Goal: Information Seeking & Learning: Check status

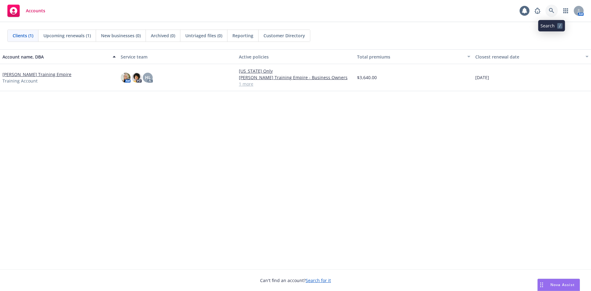
click at [555, 11] on link at bounding box center [552, 11] width 12 height 12
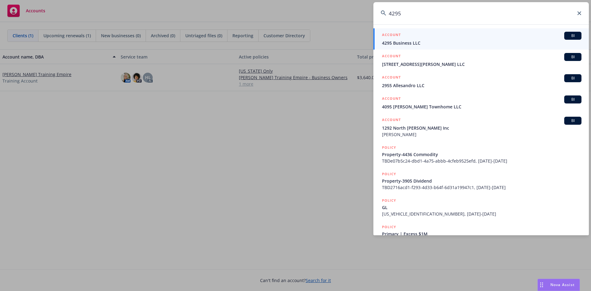
type input "4295"
click at [477, 37] on div "ACCOUNT BI" at bounding box center [481, 36] width 199 height 8
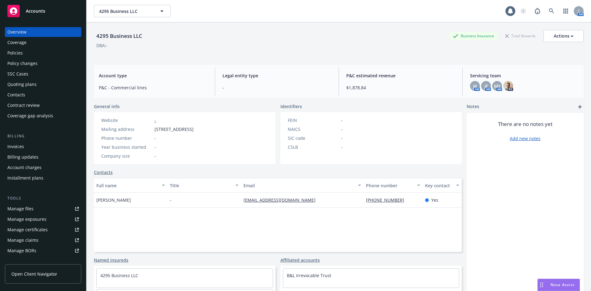
click at [32, 52] on div "Policies" at bounding box center [42, 53] width 71 height 10
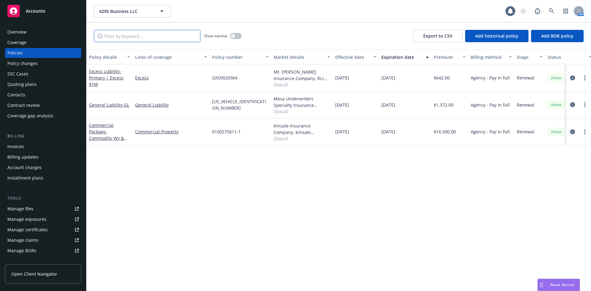
click at [188, 35] on input "Filter by keyword..." at bounding box center [147, 36] width 107 height 12
paste input "GXS0020364"
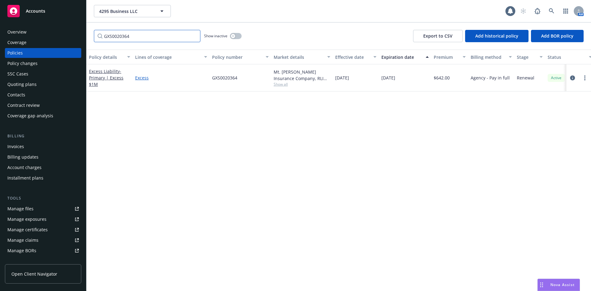
type input "GXS0020364"
click at [142, 78] on link "Excess" at bounding box center [171, 78] width 72 height 6
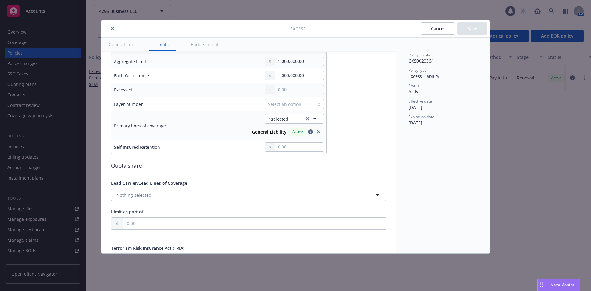
scroll to position [154, 0]
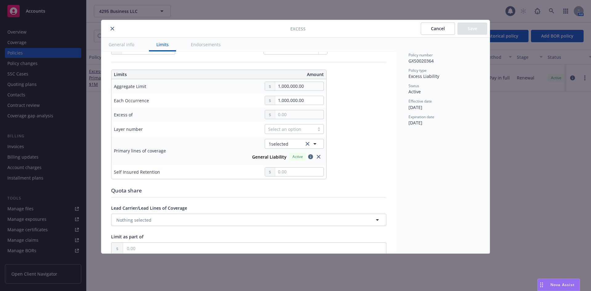
click at [112, 30] on button "close" at bounding box center [112, 28] width 7 height 7
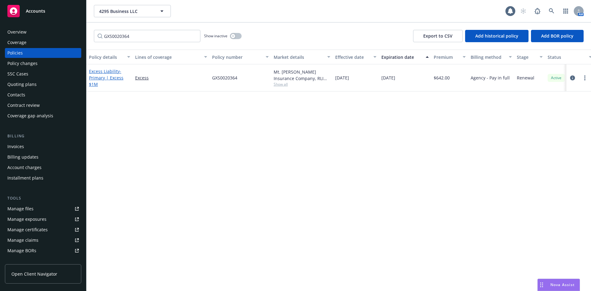
click at [112, 72] on link "Excess Liability - Primary | Excess $1M" at bounding box center [106, 77] width 34 height 19
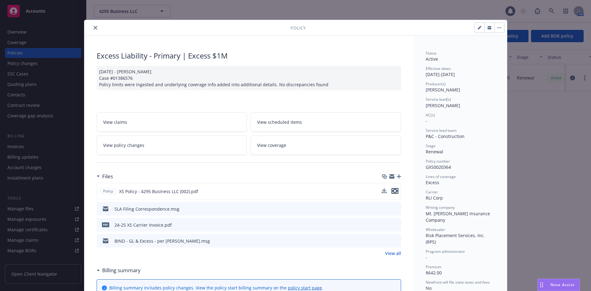
click at [392, 191] on icon "preview file" at bounding box center [395, 191] width 6 height 4
click at [94, 28] on icon "close" at bounding box center [96, 28] width 4 height 4
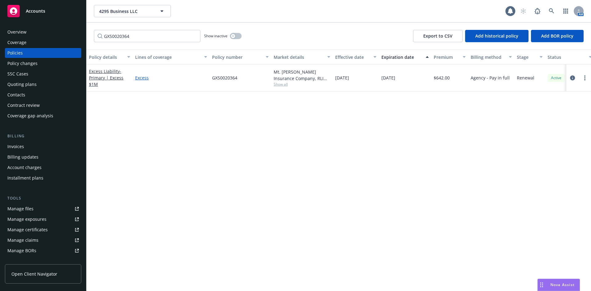
click at [140, 78] on link "Excess" at bounding box center [171, 78] width 72 height 6
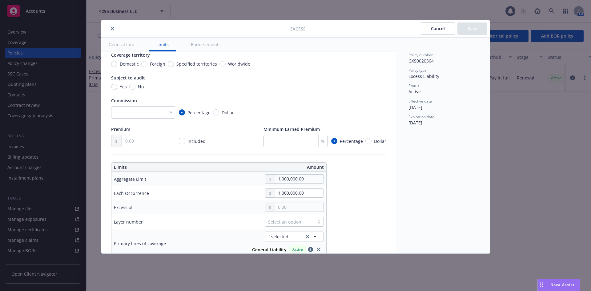
scroll to position [62, 0]
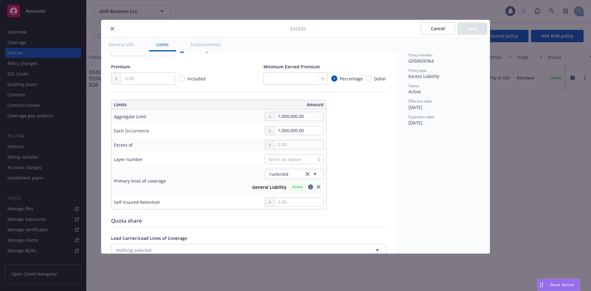
type textarea "x"
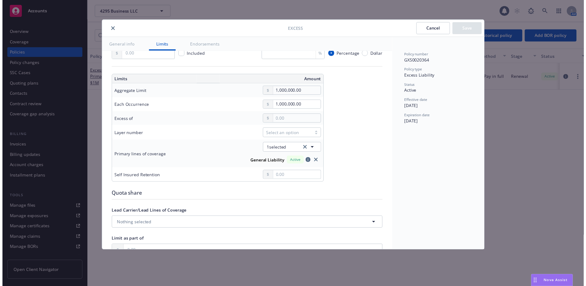
scroll to position [154, 0]
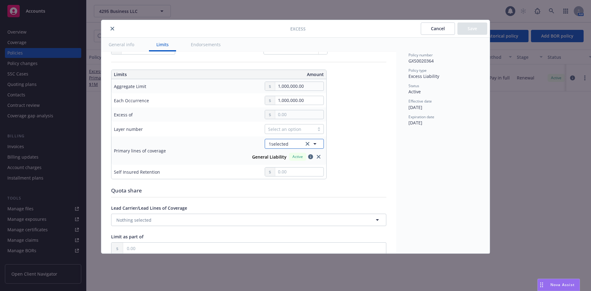
click at [289, 143] on button "1 selected" at bounding box center [294, 144] width 59 height 10
click at [281, 144] on span "1 selected" at bounding box center [279, 144] width 20 height 6
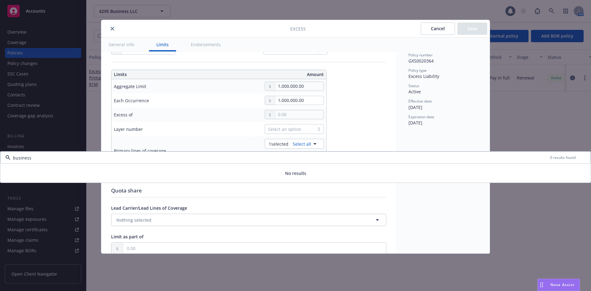
type input "business"
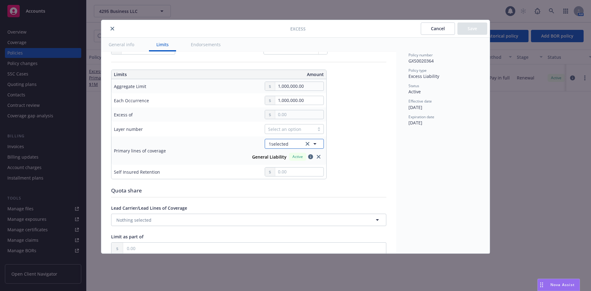
click at [288, 143] on span "1 selected" at bounding box center [279, 144] width 20 height 6
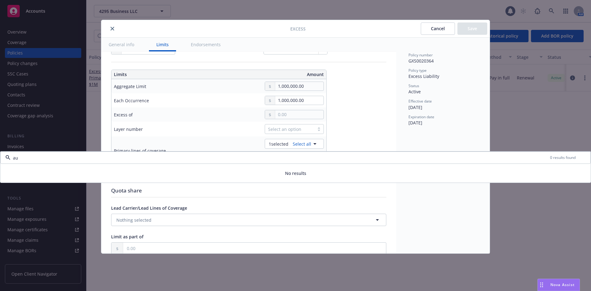
type input "a"
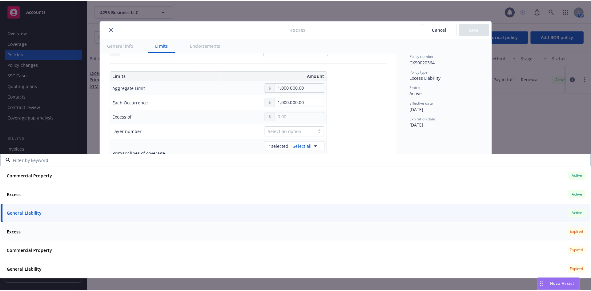
scroll to position [0, 0]
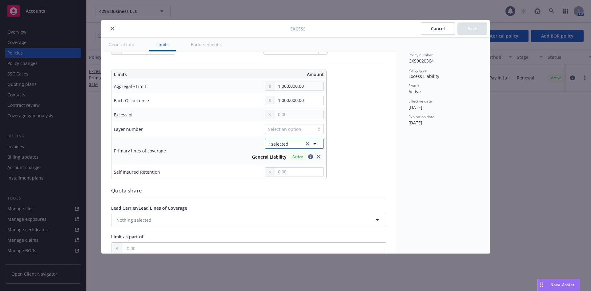
click at [280, 143] on span "1 selected" at bounding box center [279, 144] width 20 height 6
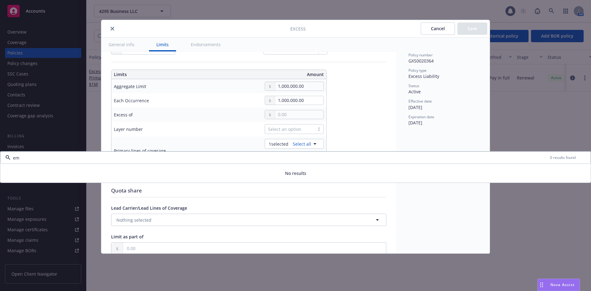
type input "e"
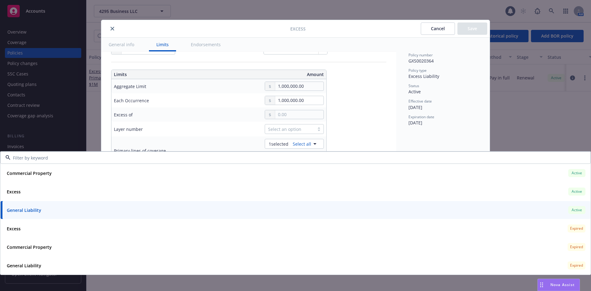
click at [200, 14] on div "Excess Cancel Save General info Limits Endorsements Display name Coverage trigg…" at bounding box center [295, 145] width 591 height 291
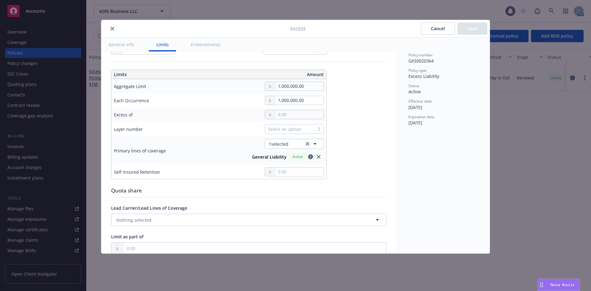
click at [113, 29] on icon "close" at bounding box center [113, 29] width 4 height 4
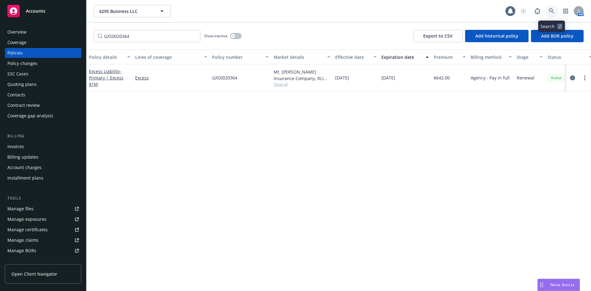
click at [554, 14] on link at bounding box center [552, 11] width 12 height 12
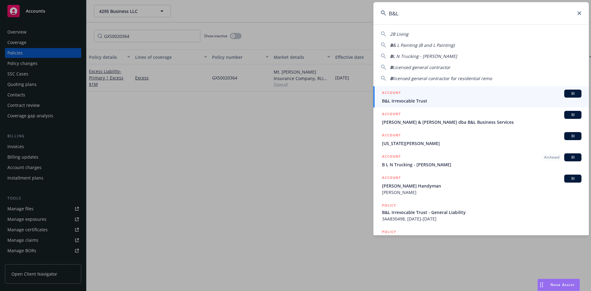
type input "B&L"
click at [491, 95] on div "ACCOUNT BI" at bounding box center [481, 94] width 199 height 8
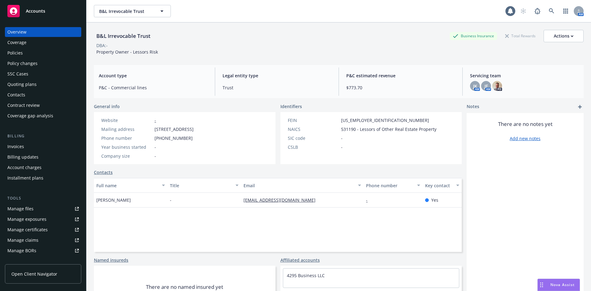
click at [30, 56] on div "Policies" at bounding box center [42, 53] width 71 height 10
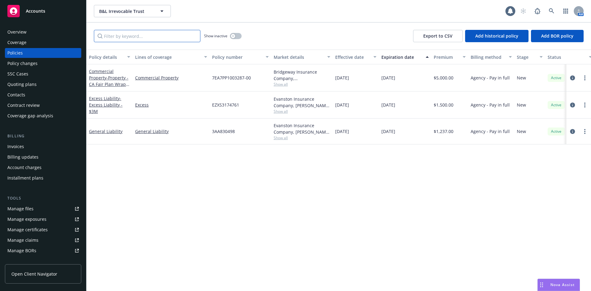
click at [154, 34] on input "Filter by keyword..." at bounding box center [147, 36] width 107 height 12
paste input "EZXS3174761"
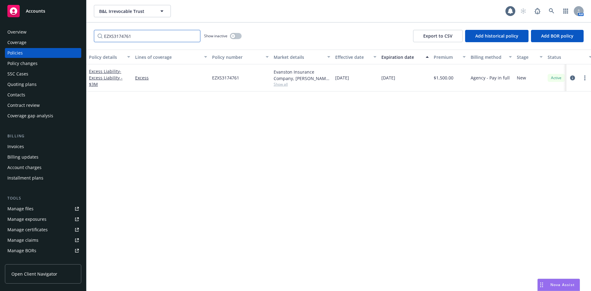
type input "EZXS3174761"
click at [236, 35] on button "button" at bounding box center [236, 36] width 12 height 6
click at [236, 35] on div "button" at bounding box center [238, 36] width 4 height 4
click at [234, 37] on div "button" at bounding box center [233, 36] width 4 height 4
click at [234, 37] on button "button" at bounding box center [236, 36] width 12 height 6
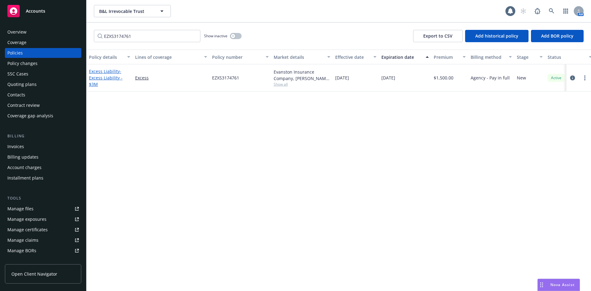
click at [118, 76] on span "- Excess Liability - $3M" at bounding box center [106, 77] width 34 height 19
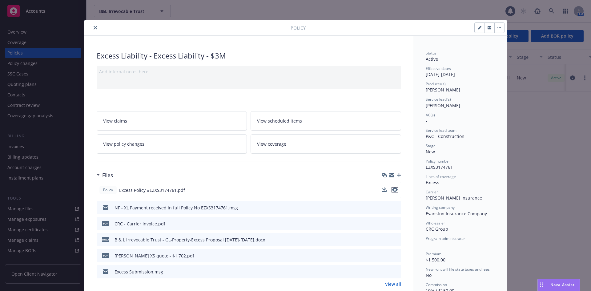
click at [393, 191] on icon "preview file" at bounding box center [395, 189] width 6 height 4
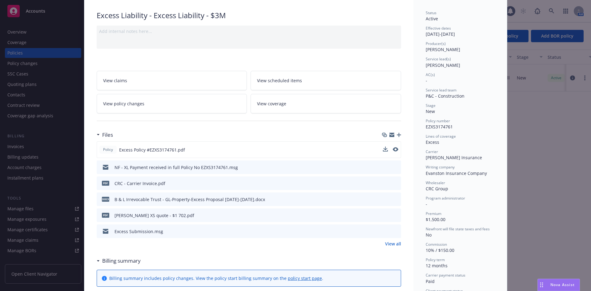
scroll to position [26, 0]
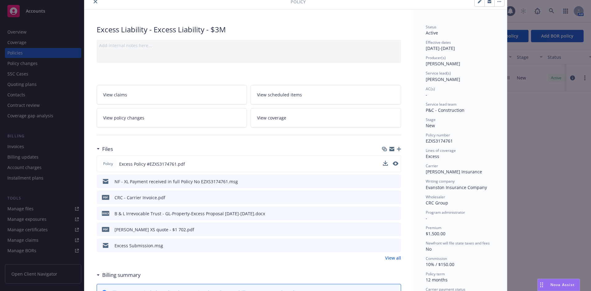
click at [95, 3] on button "close" at bounding box center [95, 1] width 7 height 7
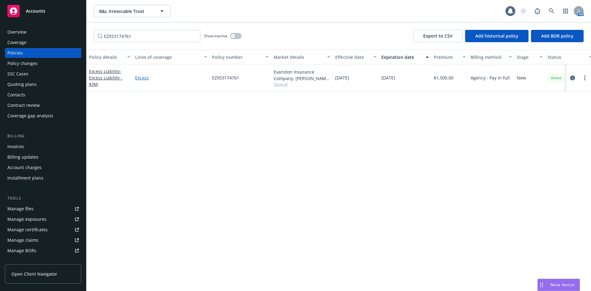
click at [139, 79] on link "Excess" at bounding box center [171, 78] width 72 height 6
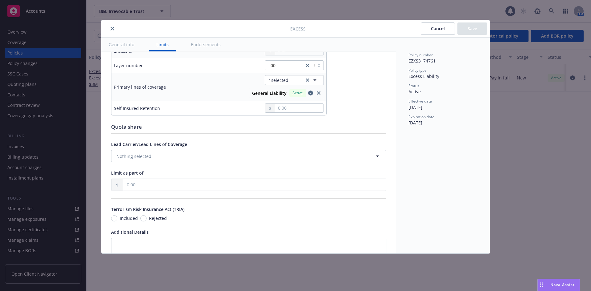
scroll to position [216, 0]
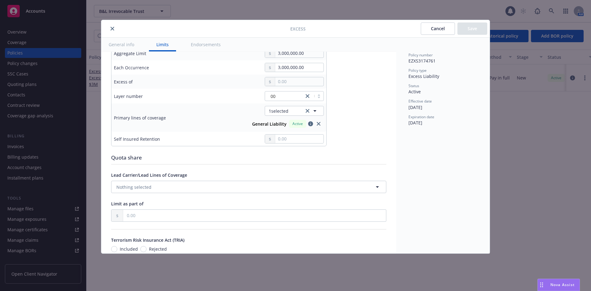
drag, startPoint x: 112, startPoint y: 29, endPoint x: 201, endPoint y: 21, distance: 89.6
click at [112, 29] on icon "close" at bounding box center [113, 29] width 4 height 4
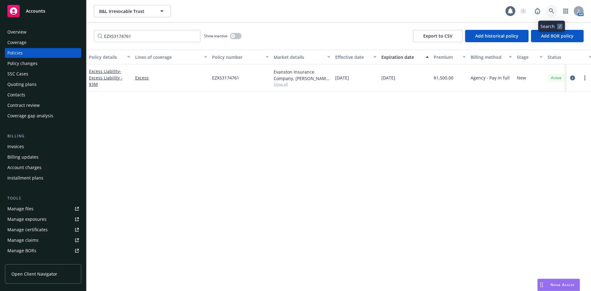
click at [553, 11] on icon at bounding box center [552, 11] width 6 height 6
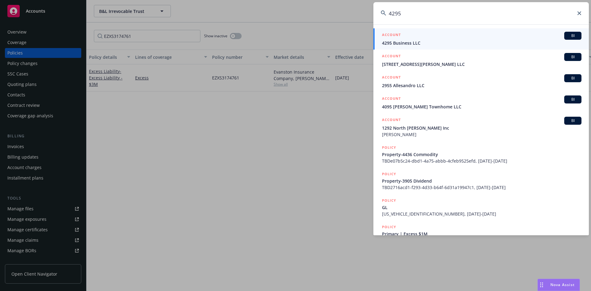
type input "4295"
click at [424, 42] on span "4295 Business LLC" at bounding box center [481, 43] width 199 height 6
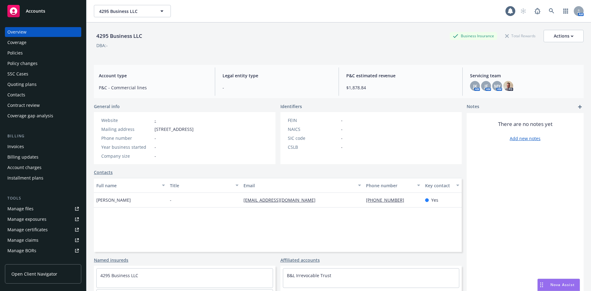
click at [31, 53] on div "Policies" at bounding box center [42, 53] width 71 height 10
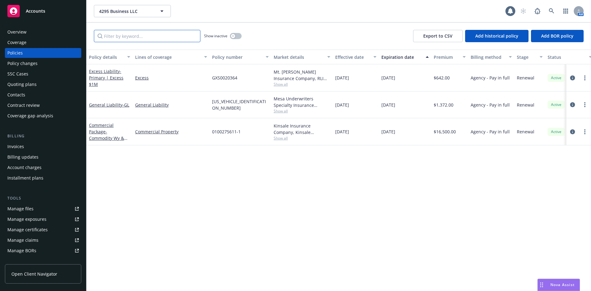
click at [143, 37] on input "Filter by keyword..." at bounding box center [147, 36] width 107 height 12
paste input "GXS0020364"
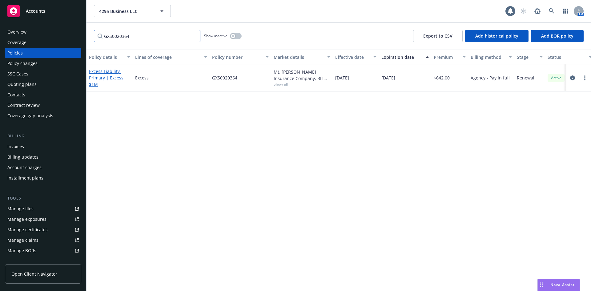
type input "GXS0020364"
click at [117, 77] on span "- Primary | Excess $1M" at bounding box center [106, 77] width 34 height 19
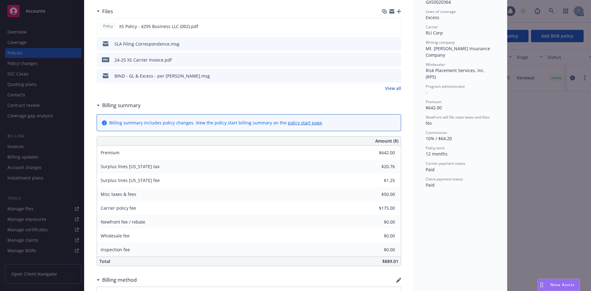
scroll to position [123, 0]
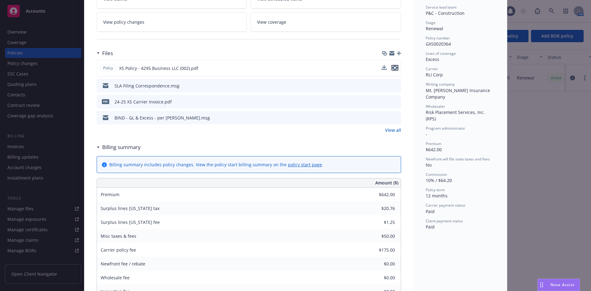
click at [393, 69] on icon "preview file" at bounding box center [395, 68] width 6 height 4
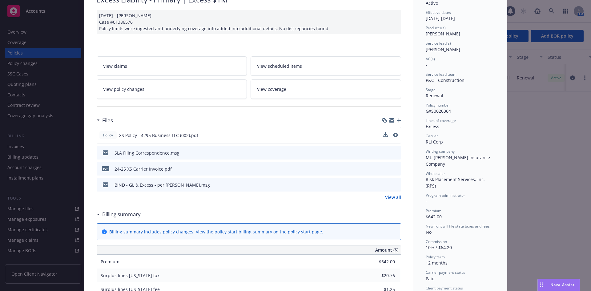
scroll to position [0, 0]
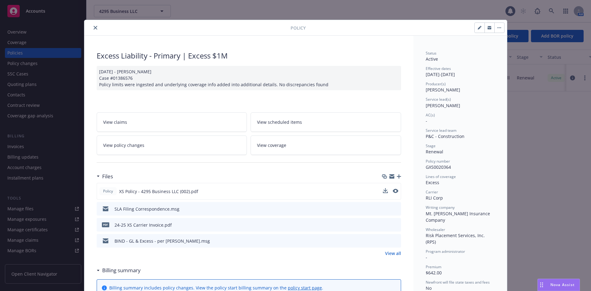
click at [95, 28] on button "close" at bounding box center [95, 27] width 7 height 7
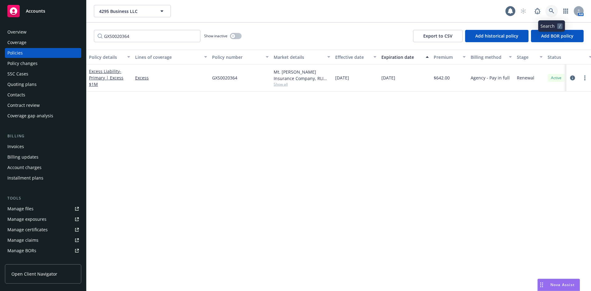
click at [551, 11] on icon at bounding box center [552, 11] width 6 height 6
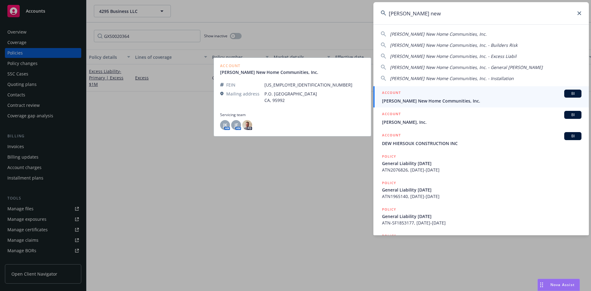
type input "[PERSON_NAME] new"
click at [495, 95] on div "ACCOUNT BI" at bounding box center [481, 94] width 199 height 8
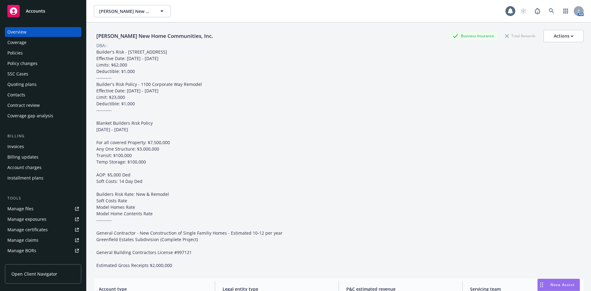
click at [44, 54] on div "Policies" at bounding box center [42, 53] width 71 height 10
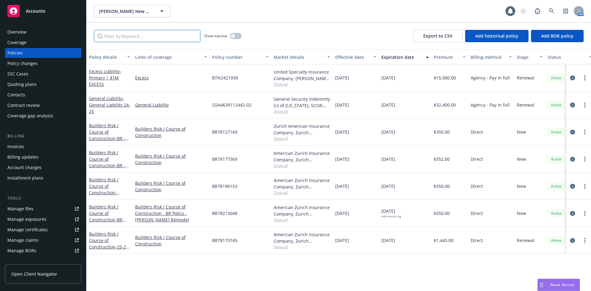
click at [188, 35] on input "Filter by keyword..." at bounding box center [147, 36] width 107 height 12
paste input "BTN2421938"
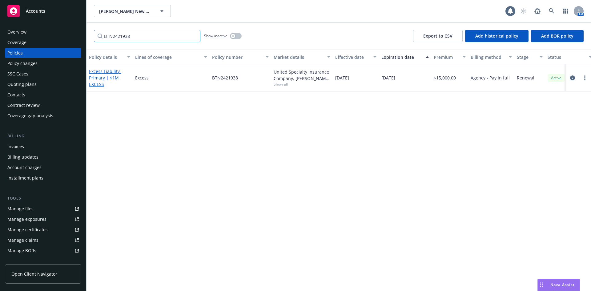
type input "BTN2421938"
click at [115, 75] on span "- Primary | $1M EXCESS" at bounding box center [105, 77] width 32 height 19
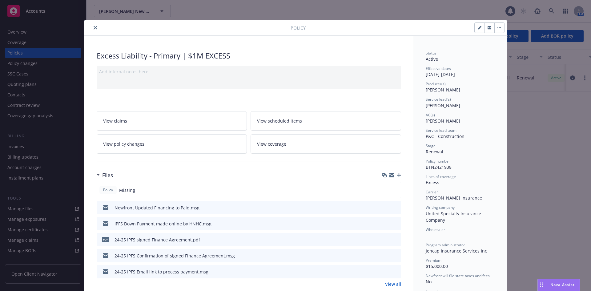
click at [94, 27] on icon "close" at bounding box center [96, 28] width 4 height 4
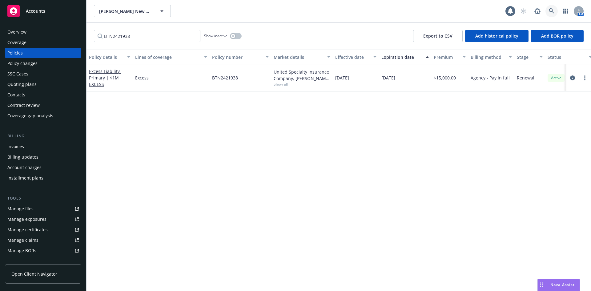
click at [551, 7] on link at bounding box center [552, 11] width 12 height 12
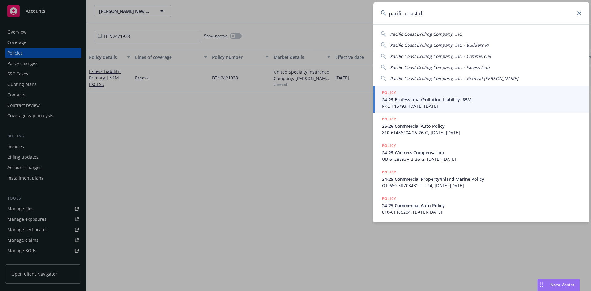
click at [445, 33] on span "Pacific Coast Drilling Company, Inc." at bounding box center [426, 34] width 72 height 6
type input "Pacific Coast Drilling Company, Inc."
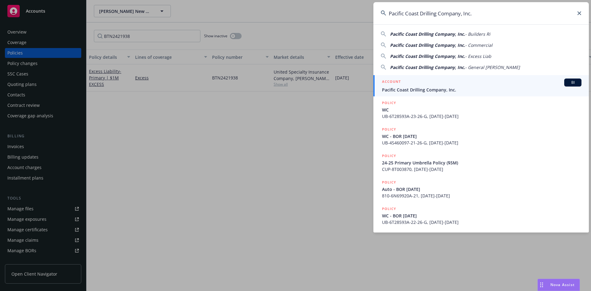
click at [453, 87] on span "Pacific Coast Drilling Company, Inc." at bounding box center [481, 90] width 199 height 6
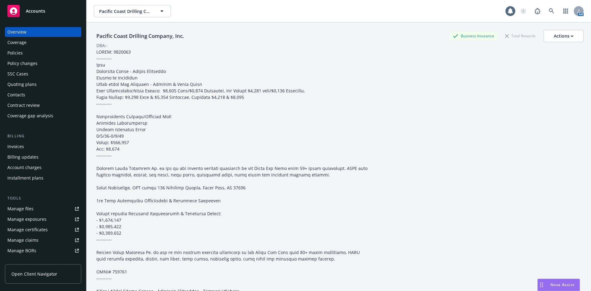
click at [55, 49] on div "Policies" at bounding box center [42, 53] width 71 height 10
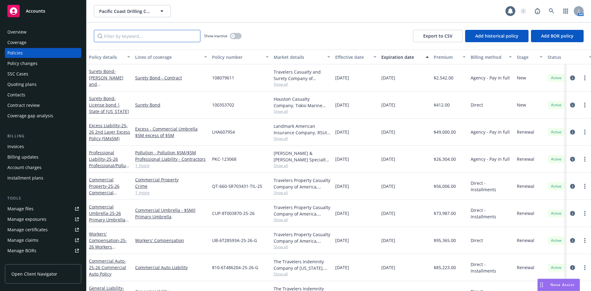
click at [191, 38] on input "Filter by keyword..." at bounding box center [147, 36] width 107 height 12
paste input "CUP-8T003870-25-26"
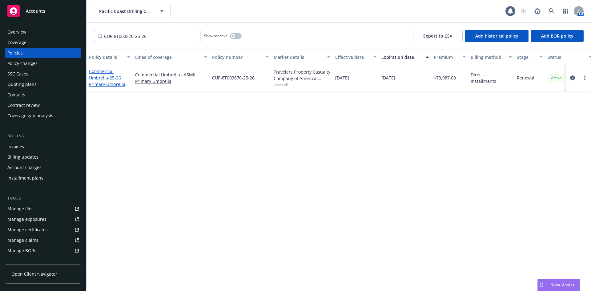
type input "CUP-8T003870-25-26"
click at [107, 76] on span "- 25-26 Primary Umbrella Policy ($5M)" at bounding box center [109, 84] width 40 height 19
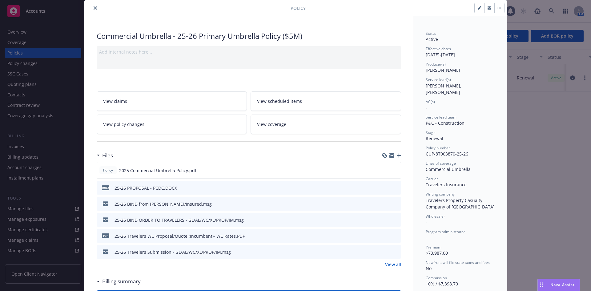
scroll to position [31, 0]
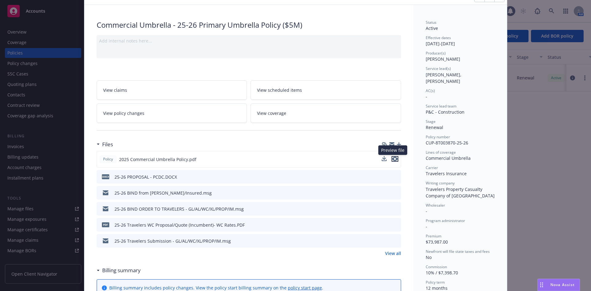
click at [392, 158] on icon "preview file" at bounding box center [395, 159] width 6 height 4
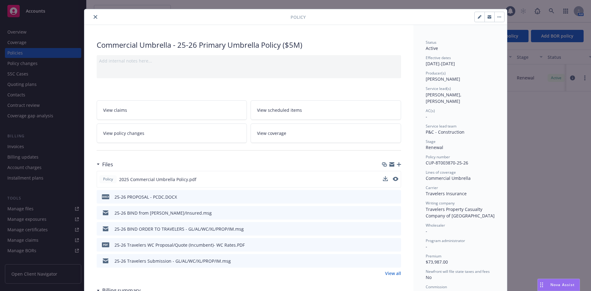
scroll to position [0, 0]
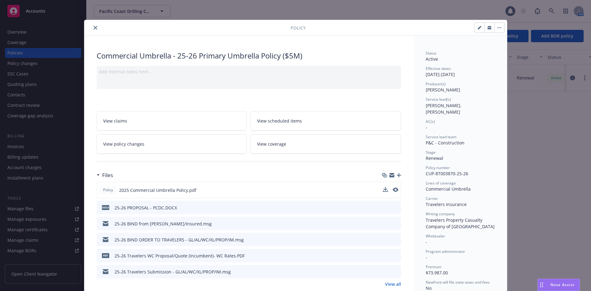
click at [92, 26] on button "close" at bounding box center [95, 27] width 7 height 7
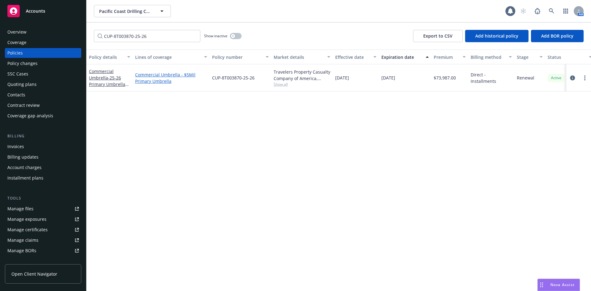
click at [155, 74] on link "Commercial Umbrella - $5Mil Primary Umbrella" at bounding box center [171, 77] width 72 height 13
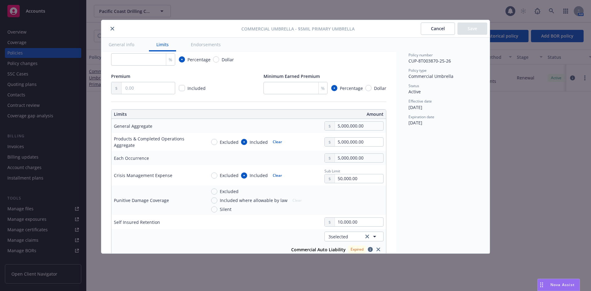
type textarea "x"
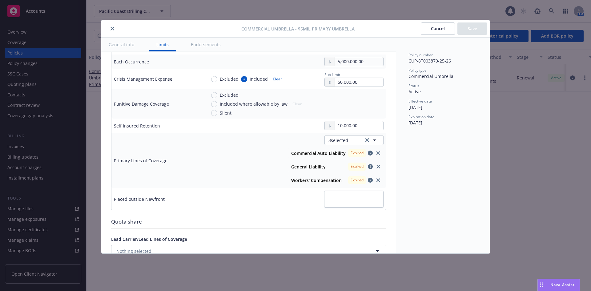
scroll to position [216, 0]
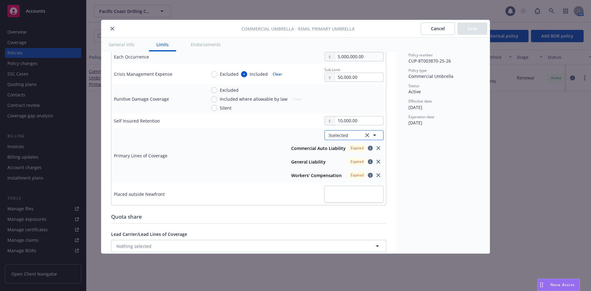
click at [346, 136] on button "3 selected" at bounding box center [353, 135] width 59 height 10
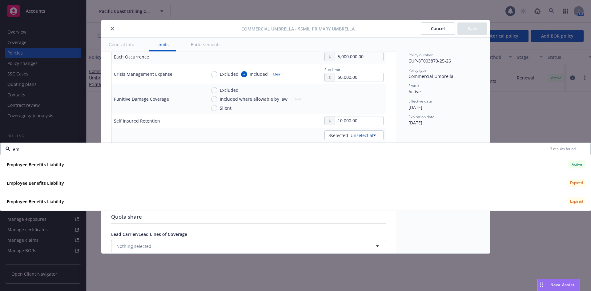
type input "emp"
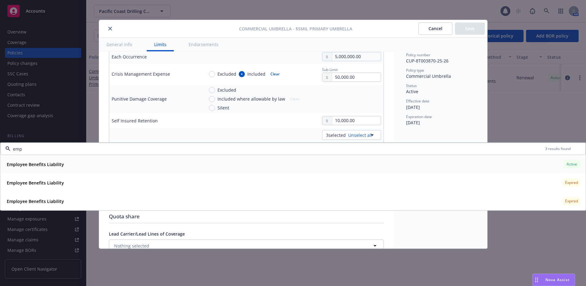
click at [575, 164] on span "Active" at bounding box center [572, 165] width 12 height 6
type textarea "x"
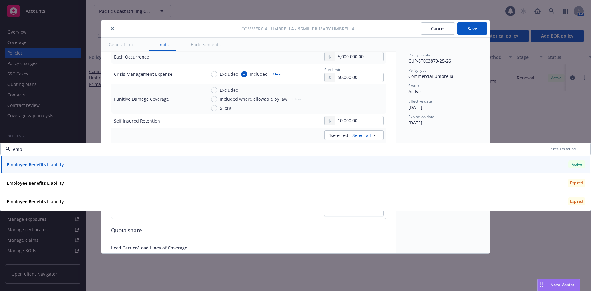
type input "emp"
click at [438, 137] on div "Policy number CUP-8T003870-25-26 Policy type Commercial Umbrella Status Active …" at bounding box center [443, 146] width 94 height 216
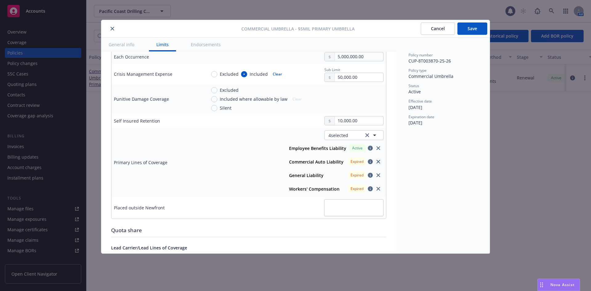
click at [377, 161] on icon "close" at bounding box center [379, 162] width 4 height 4
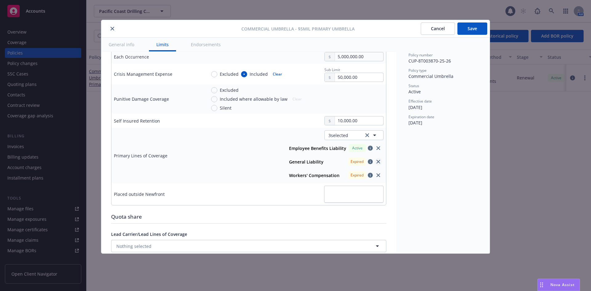
click at [377, 161] on icon "close" at bounding box center [379, 162] width 4 height 4
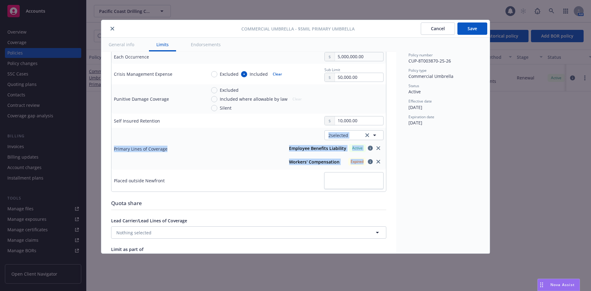
click at [377, 161] on icon "close" at bounding box center [379, 162] width 4 height 4
type textarea "x"
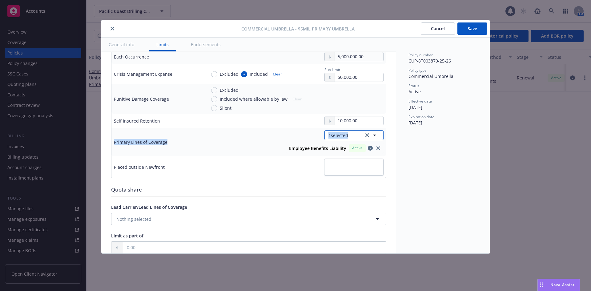
click at [338, 135] on span "1 selected" at bounding box center [338, 135] width 20 height 6
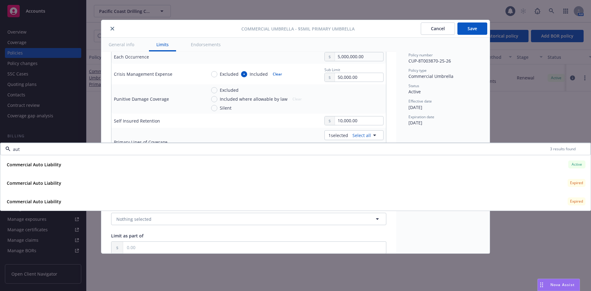
type input "auto"
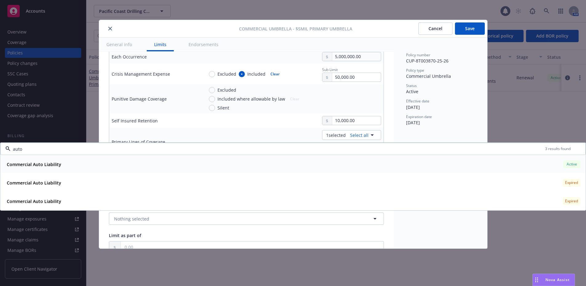
click at [554, 166] on div "Commercial Auto Liability Active" at bounding box center [293, 164] width 578 height 10
type textarea "x"
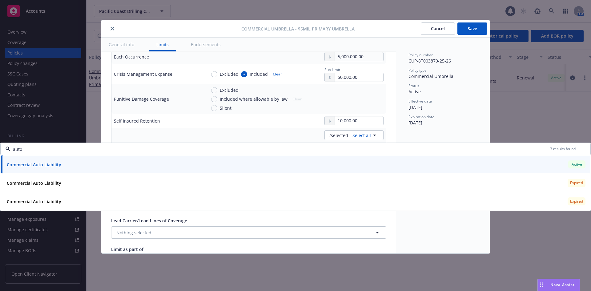
type input "auto"
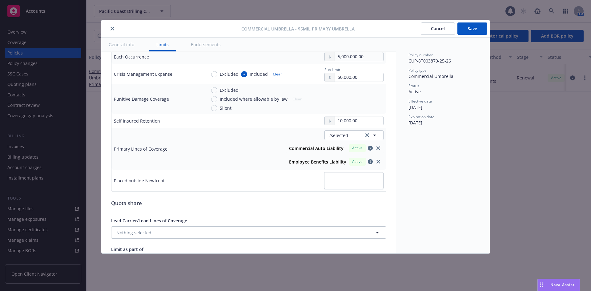
type textarea "x"
click at [333, 131] on button "2 selected" at bounding box center [353, 135] width 59 height 10
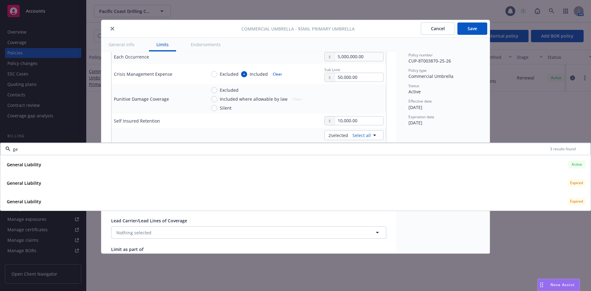
type input "gen"
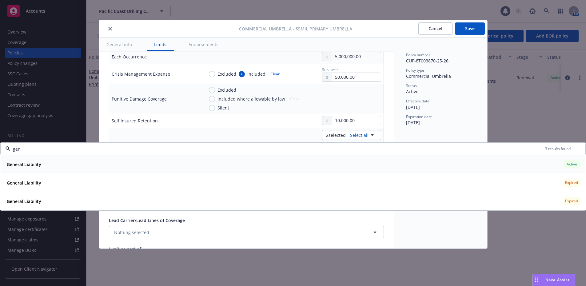
click at [526, 165] on div "General Liability Active" at bounding box center [293, 164] width 578 height 10
type textarea "x"
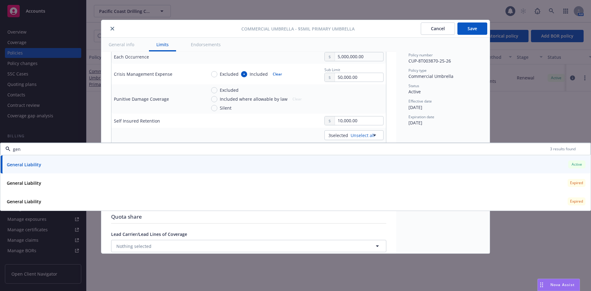
type input "gen"
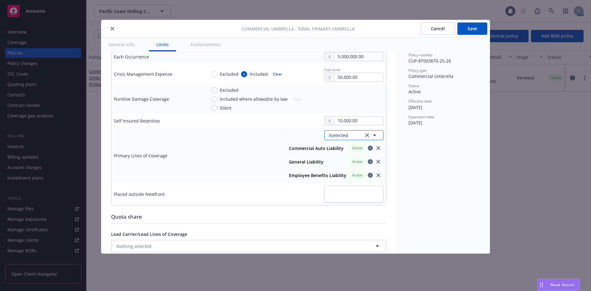
click at [346, 136] on button "3 selected" at bounding box center [353, 135] width 59 height 10
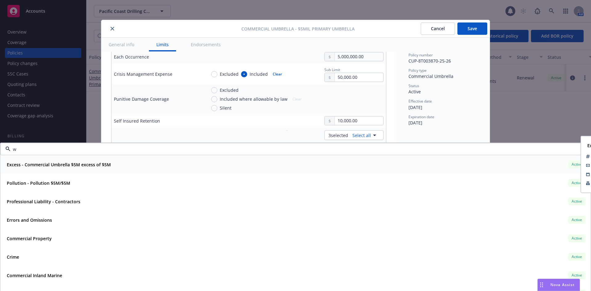
type input "wo"
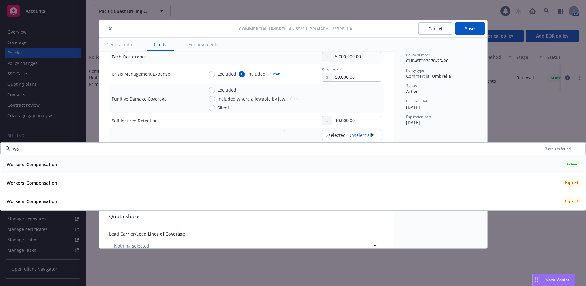
click at [307, 162] on div "Workers' Compensation Active" at bounding box center [293, 164] width 578 height 10
type textarea "x"
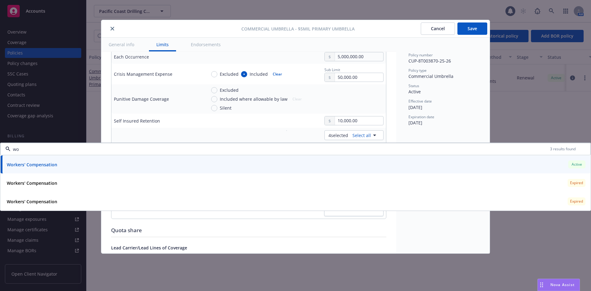
type input "wo"
click at [429, 228] on div "Policy number CUP-8T003870-25-26 Policy type Commercial Umbrella Status Active …" at bounding box center [443, 146] width 94 height 216
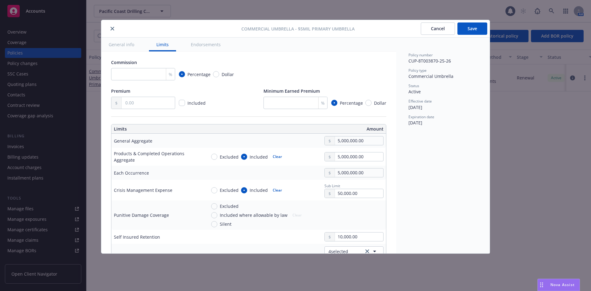
scroll to position [123, 0]
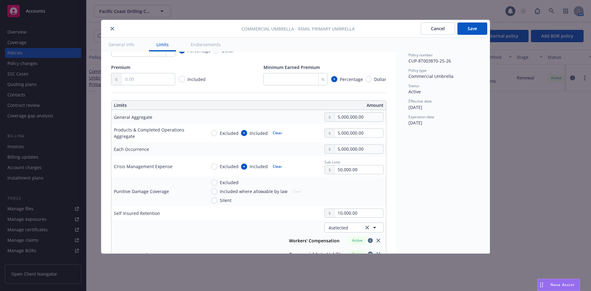
click at [466, 31] on button "Save" at bounding box center [472, 28] width 30 height 12
type textarea "x"
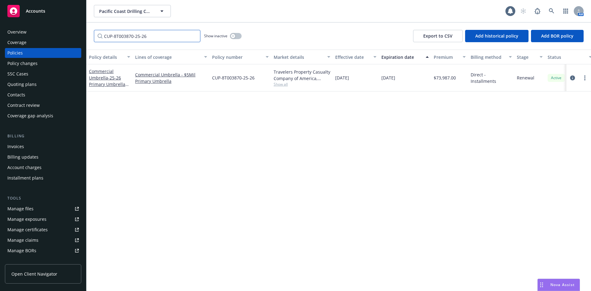
drag, startPoint x: 187, startPoint y: 34, endPoint x: 139, endPoint y: 34, distance: 47.7
click at [139, 34] on input "CUP-8T003870-25-26" at bounding box center [147, 36] width 107 height 12
click at [194, 35] on input "CUP-8T003870-25-26" at bounding box center [147, 36] width 107 height 12
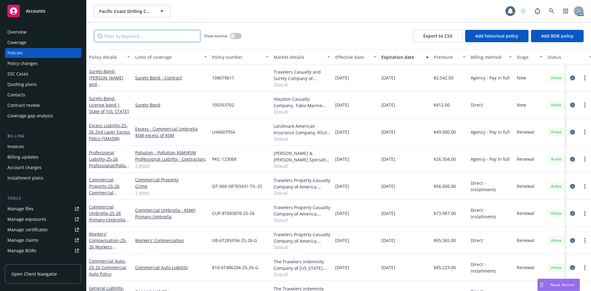
paste input "LHA607954"
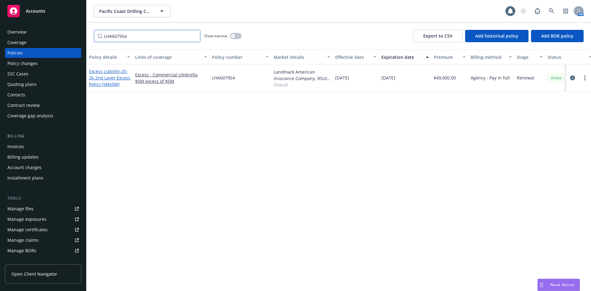
type input "LHA607954"
click at [101, 79] on span "- 25-26 2nd Layer Excess Policy (5Mx5M)" at bounding box center [109, 77] width 41 height 19
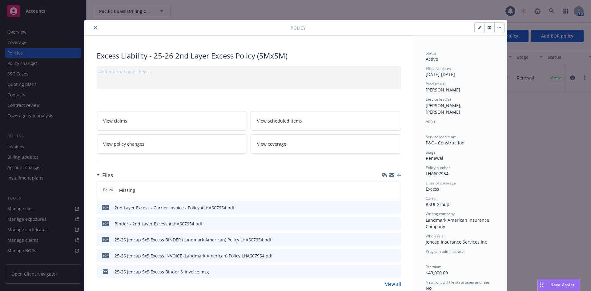
click at [94, 26] on icon "close" at bounding box center [96, 28] width 4 height 4
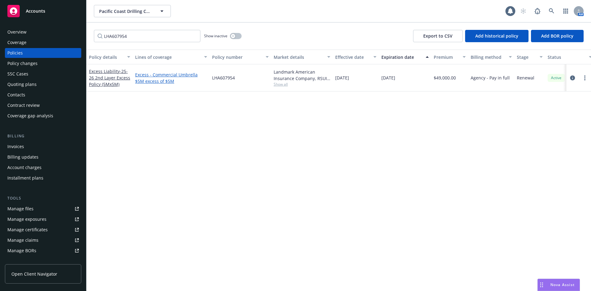
click at [168, 75] on link "Excess - Commercial Umbrella $5M excess of $5M" at bounding box center [171, 77] width 72 height 13
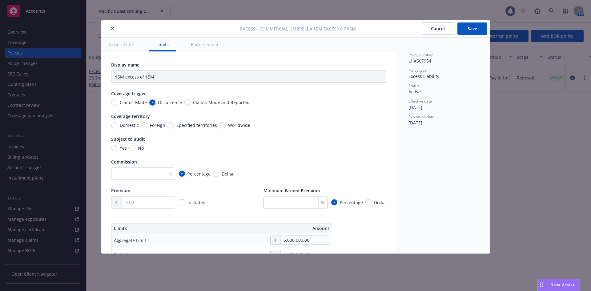
type textarea "x"
type input "Commercial Umbrella $5M excess of $5M"
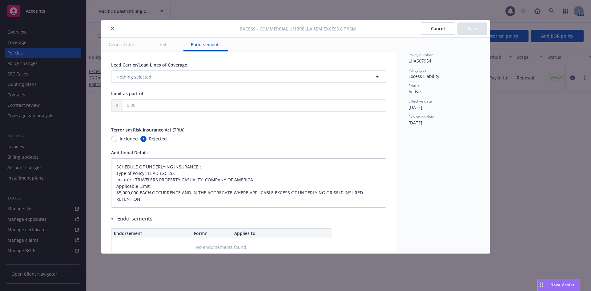
scroll to position [335, 0]
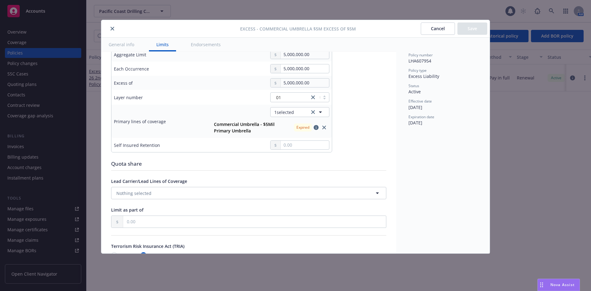
type textarea "x"
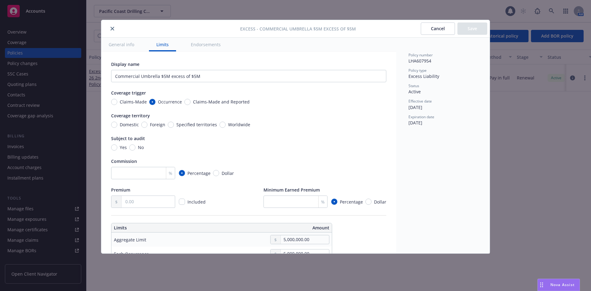
scroll to position [0, 0]
click at [114, 29] on icon "close" at bounding box center [113, 29] width 4 height 4
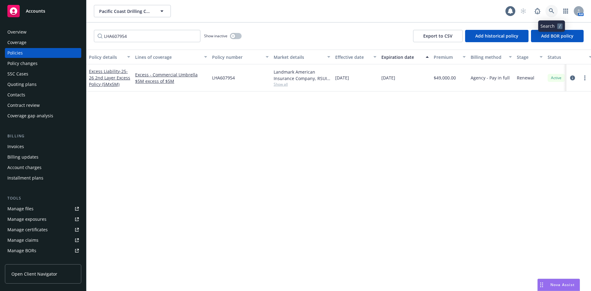
click at [551, 10] on icon at bounding box center [552, 11] width 6 height 6
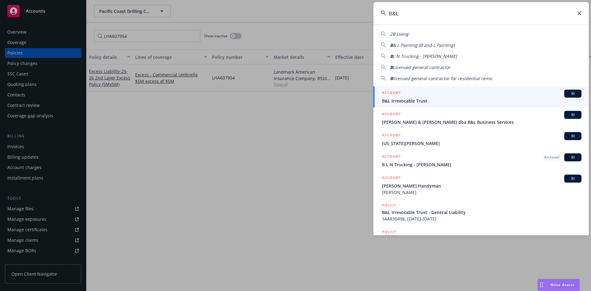
type input "B&L"
click at [441, 94] on div "ACCOUNT BI" at bounding box center [481, 94] width 199 height 8
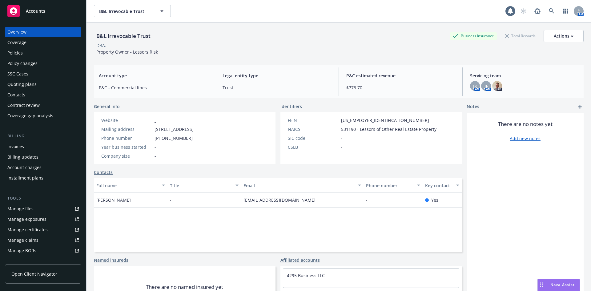
click at [35, 52] on div "Policies" at bounding box center [42, 53] width 71 height 10
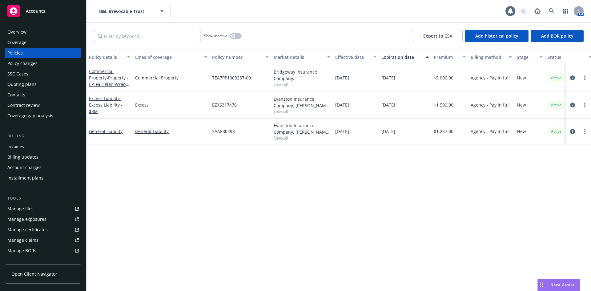
click at [185, 41] on input "Filter by keyword..." at bounding box center [147, 36] width 107 height 12
paste input "EZXS3174761"
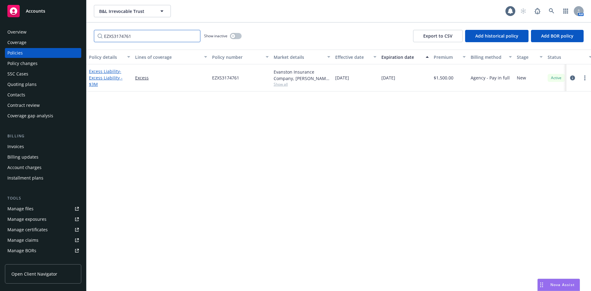
type input "EZXS3174761"
click at [115, 78] on span "- Excess Liability - $3M" at bounding box center [106, 77] width 34 height 19
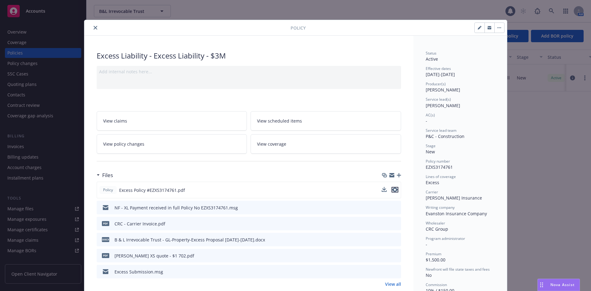
click at [392, 188] on icon "preview file" at bounding box center [395, 189] width 6 height 4
click at [94, 29] on icon "close" at bounding box center [96, 28] width 4 height 4
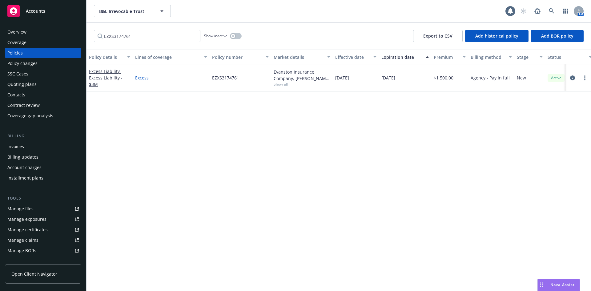
click at [140, 78] on link "Excess" at bounding box center [171, 78] width 72 height 6
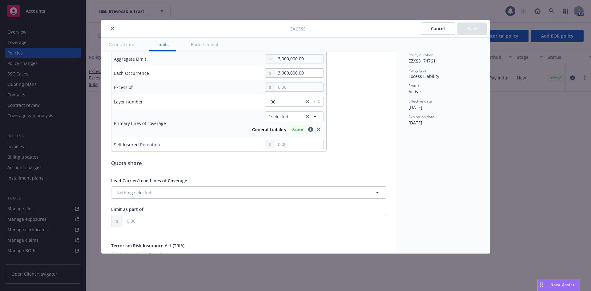
scroll to position [216, 0]
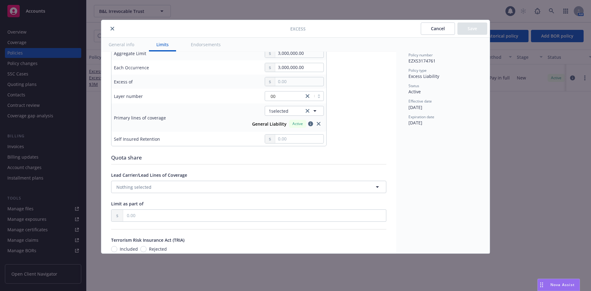
click at [109, 28] on button "close" at bounding box center [112, 28] width 7 height 7
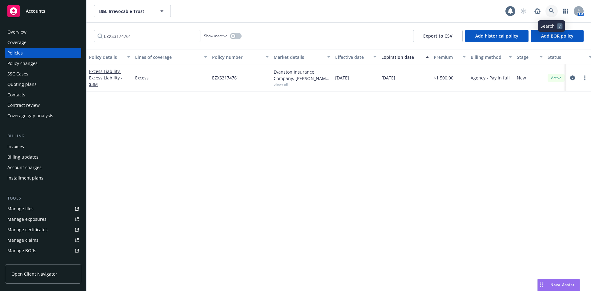
click at [556, 13] on link at bounding box center [552, 11] width 12 height 12
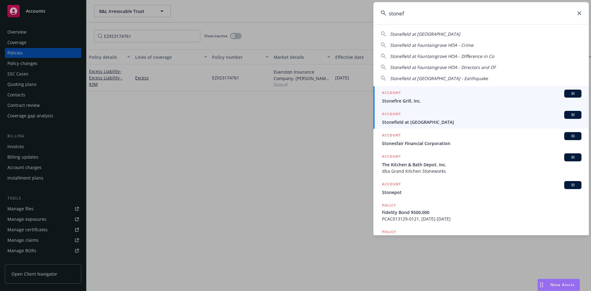
type input "stonef"
click at [407, 123] on span "Stonefield at [GEOGRAPHIC_DATA]" at bounding box center [481, 122] width 199 height 6
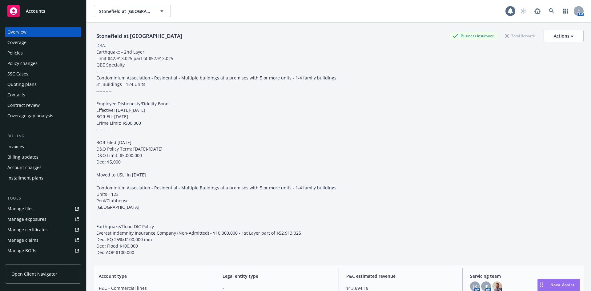
click at [39, 53] on div "Policies" at bounding box center [42, 53] width 71 height 10
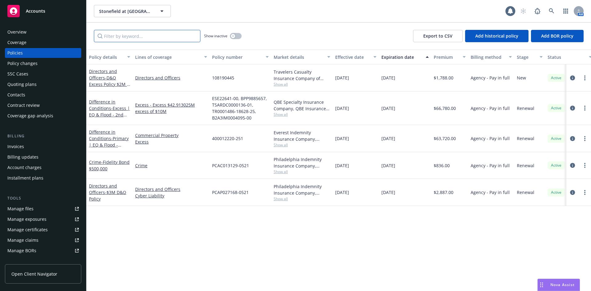
click at [154, 36] on input "Filter by keyword..." at bounding box center [147, 36] width 107 height 12
paste input "400012220-251"
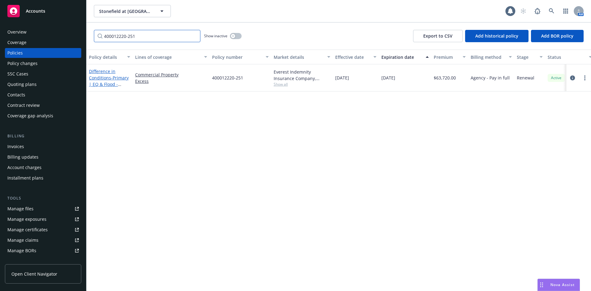
type input "400012220-251"
click at [119, 77] on span "- Primary | EQ & Flood - $10Mil Primary" at bounding box center [109, 84] width 40 height 19
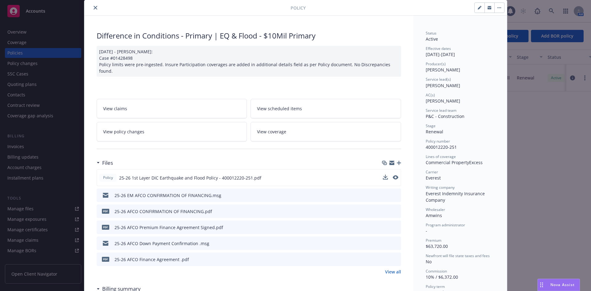
scroll to position [31, 0]
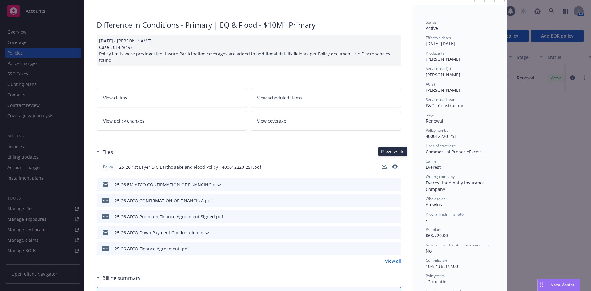
click at [395, 164] on icon "preview file" at bounding box center [395, 166] width 6 height 4
